Goal: Navigation & Orientation: Find specific page/section

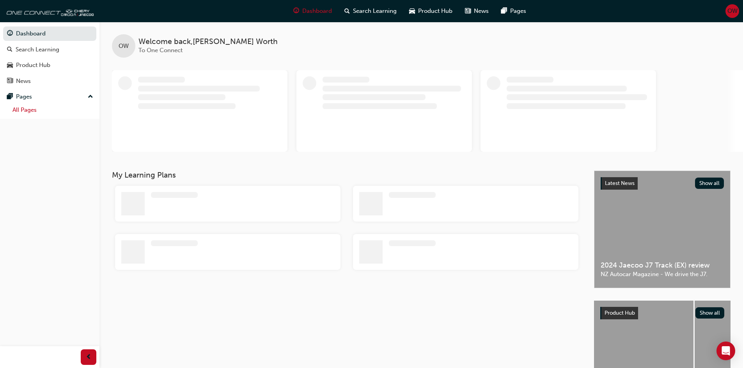
click at [25, 114] on link "All Pages" at bounding box center [52, 110] width 87 height 12
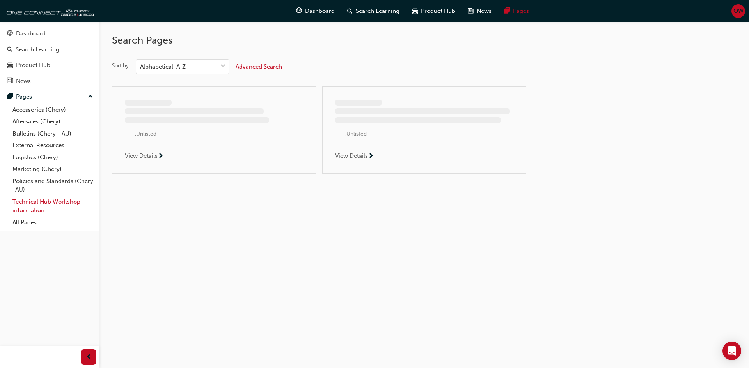
click at [42, 207] on link "Technical Hub Workshop information" at bounding box center [52, 206] width 87 height 21
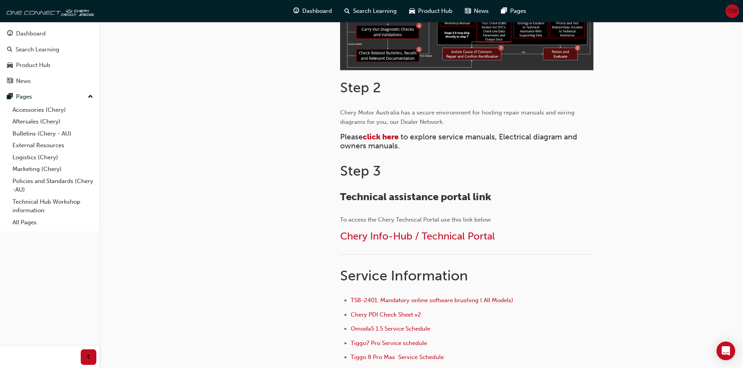
scroll to position [312, 0]
click at [441, 237] on span "Chery Info-Hub / Technical Portal" at bounding box center [417, 236] width 155 height 12
